Goal: Check status

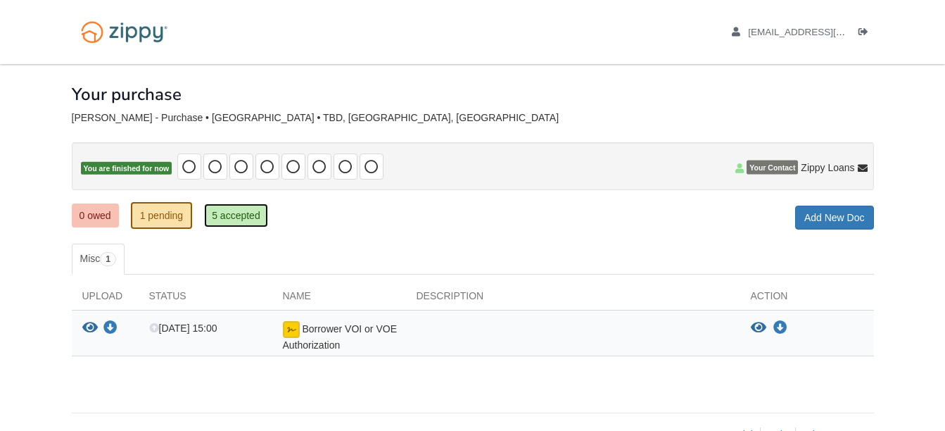
click at [248, 210] on link "5 accepted" at bounding box center [236, 215] width 64 height 24
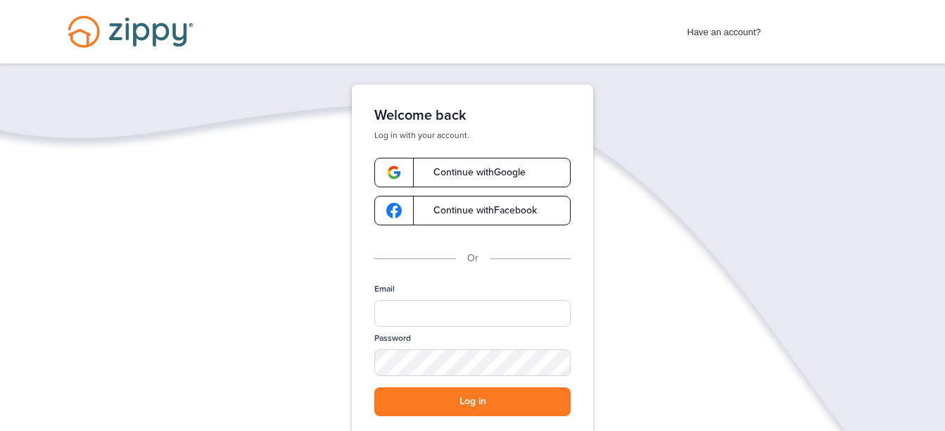
click at [462, 178] on link "Continue with Google" at bounding box center [472, 173] width 196 height 30
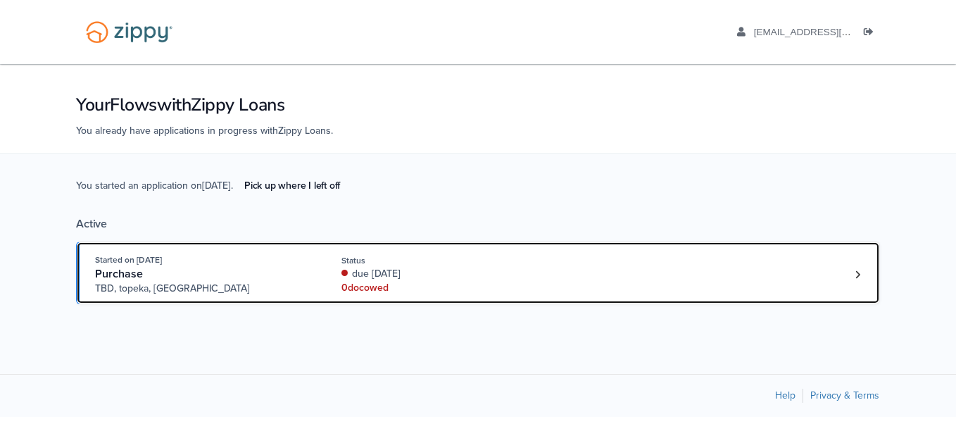
click at [510, 262] on div "Status" at bounding box center [435, 260] width 188 height 13
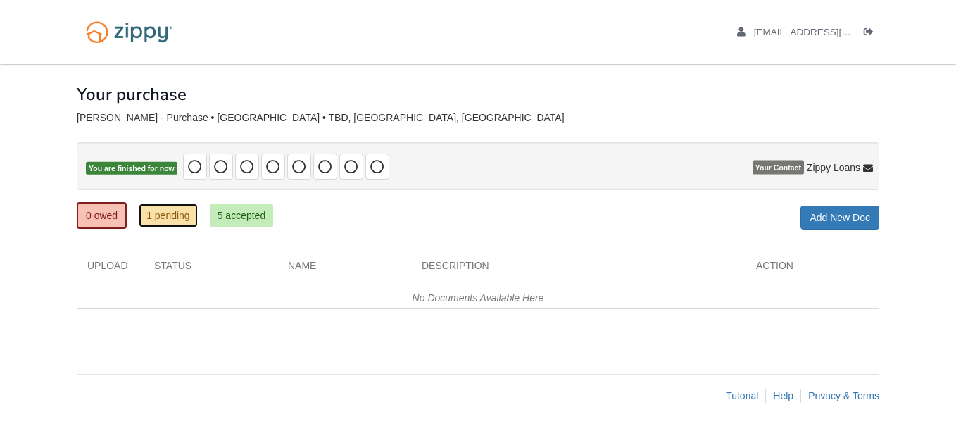
click at [167, 219] on link "1 pending" at bounding box center [168, 215] width 59 height 24
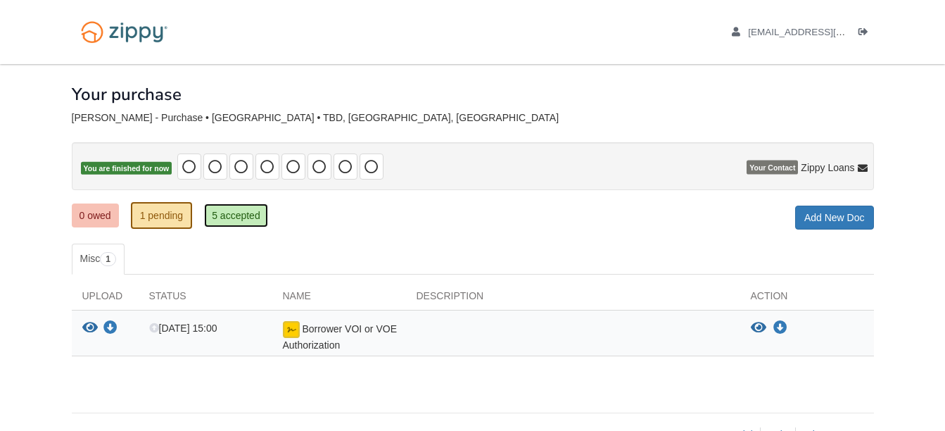
click at [236, 223] on link "5 accepted" at bounding box center [236, 215] width 64 height 24
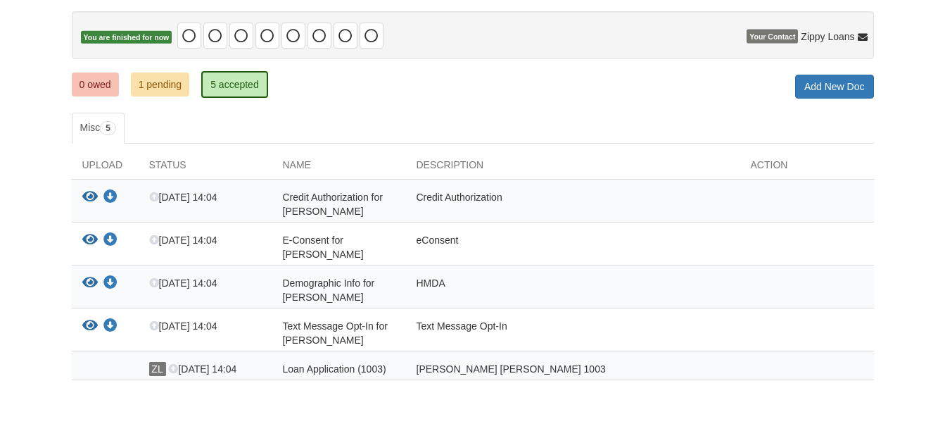
scroll to position [130, 0]
